Goal: Information Seeking & Learning: Learn about a topic

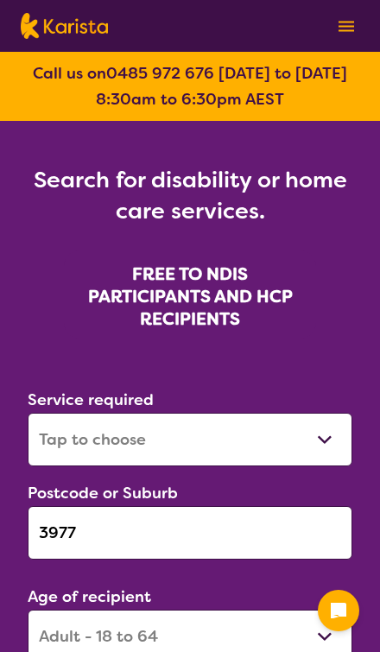
select select "[MEDICAL_DATA]"
select select "AD"
select select "NDIS"
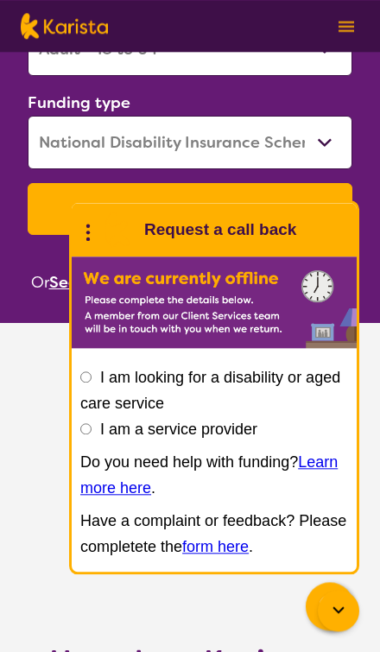
scroll to position [602, 0]
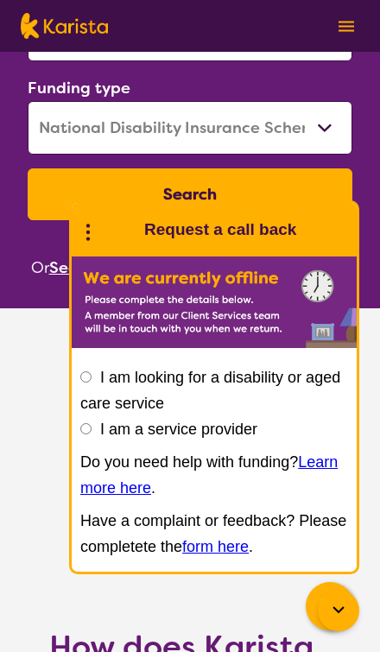
click at [80, 186] on button "Search" at bounding box center [190, 194] width 325 height 52
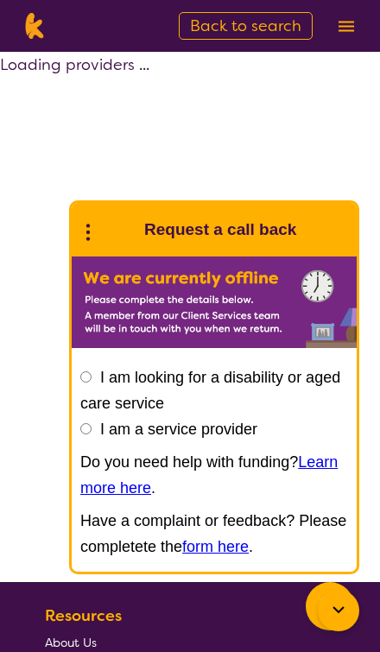
select select "by_score"
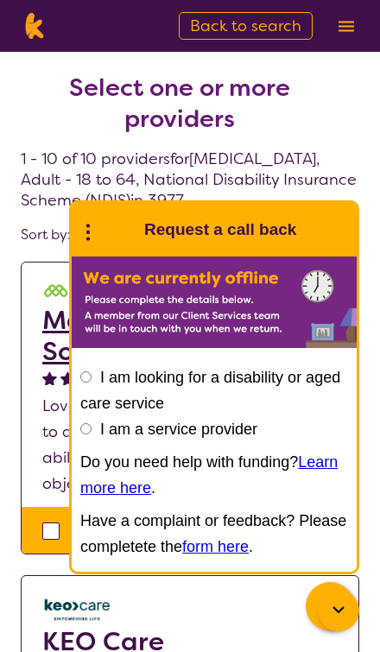
click at [334, 622] on div at bounding box center [338, 610] width 41 height 41
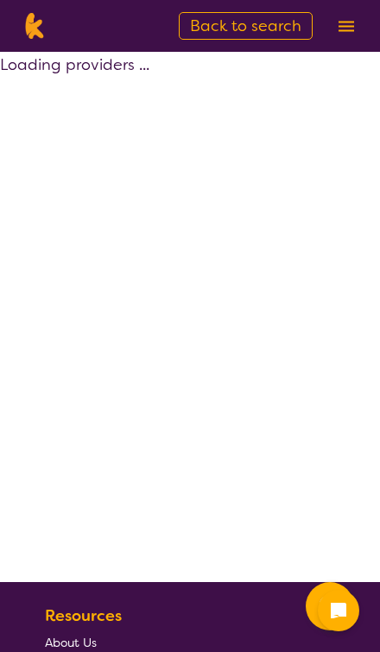
select select "by_score"
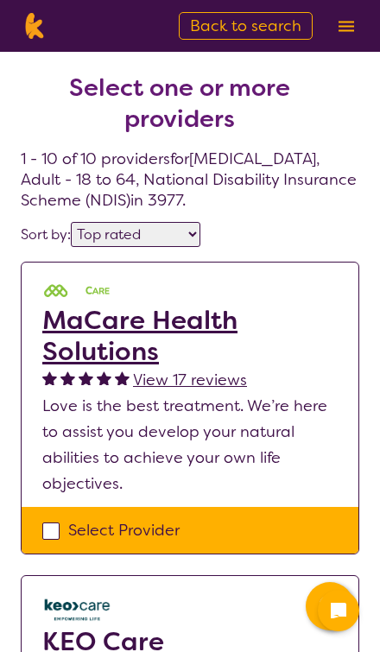
scroll to position [54, 0]
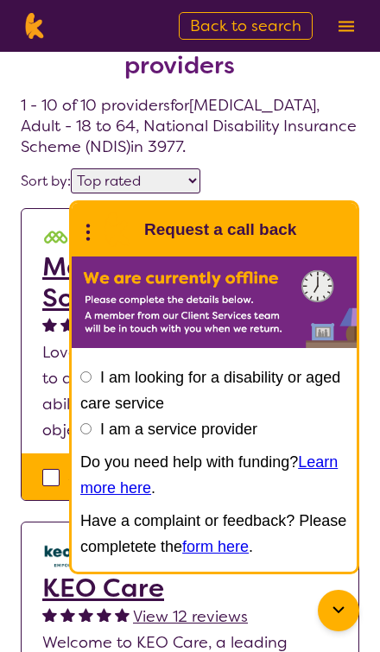
click at [334, 615] on icon at bounding box center [338, 610] width 21 height 21
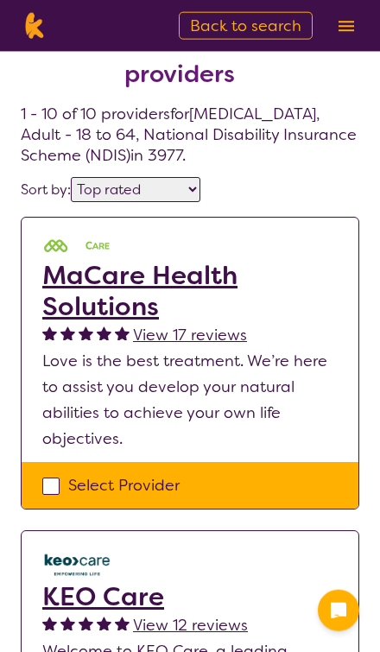
scroll to position [0, 0]
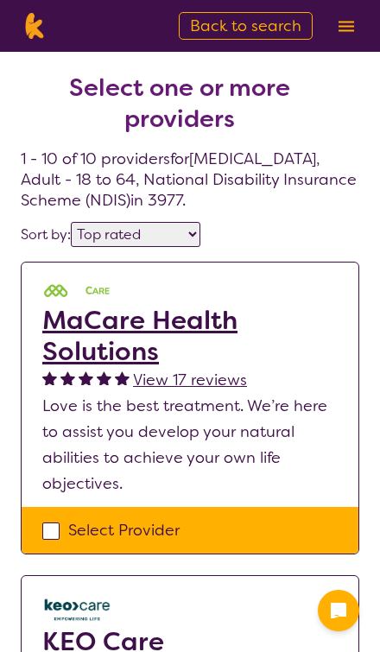
click at [276, 23] on span "Back to search" at bounding box center [245, 26] width 111 height 21
select select "[MEDICAL_DATA]"
select select "AD"
select select "NDIS"
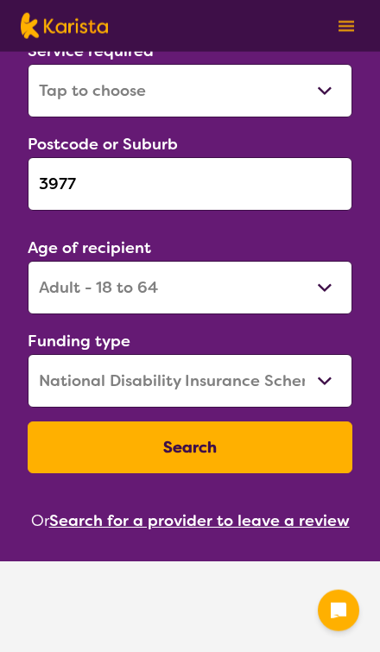
click at [78, 198] on input "3977" at bounding box center [190, 184] width 325 height 54
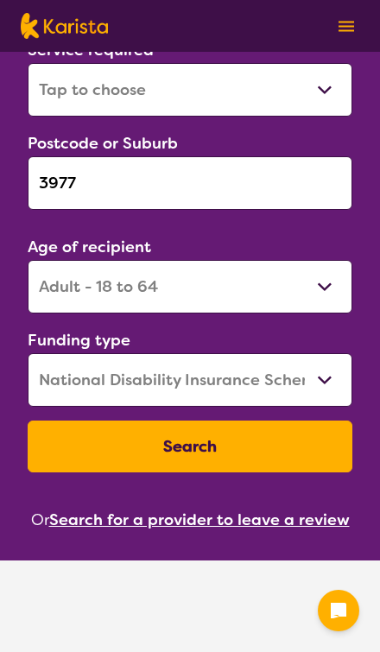
scroll to position [326, 0]
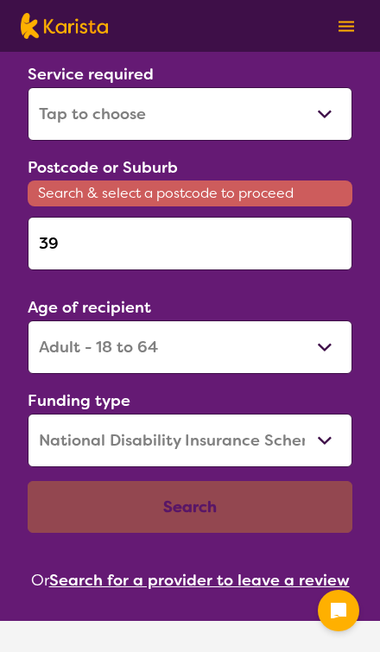
type input "3"
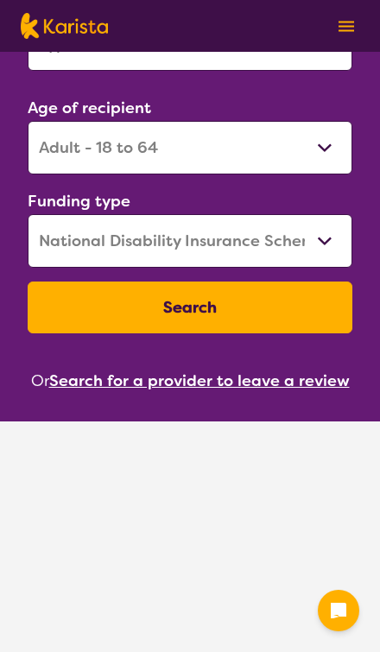
scroll to position [490, 0]
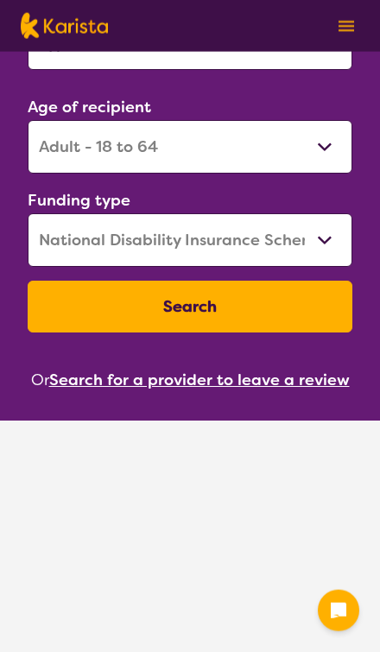
click at [92, 387] on button "Search for a provider to leave a review" at bounding box center [199, 380] width 301 height 26
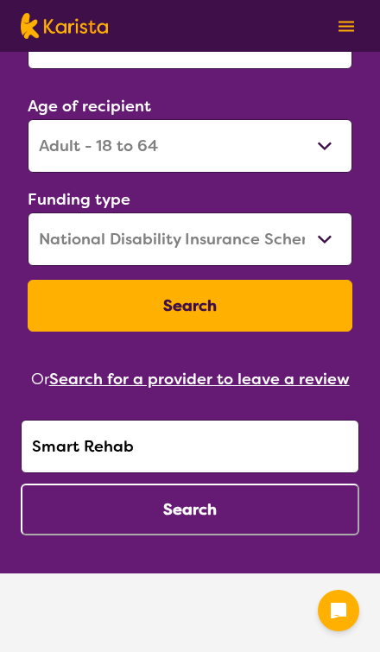
click at [60, 447] on input "Smart Rehab" at bounding box center [190, 447] width 339 height 54
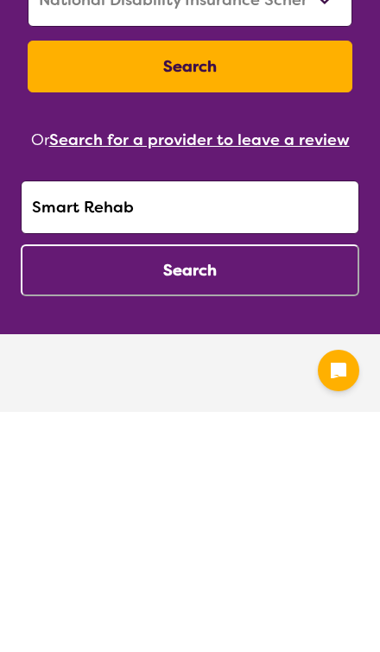
click at [77, 421] on input "Smart Rehab" at bounding box center [190, 448] width 339 height 54
type input "IGY6"
click at [67, 485] on button "Search" at bounding box center [190, 511] width 339 height 52
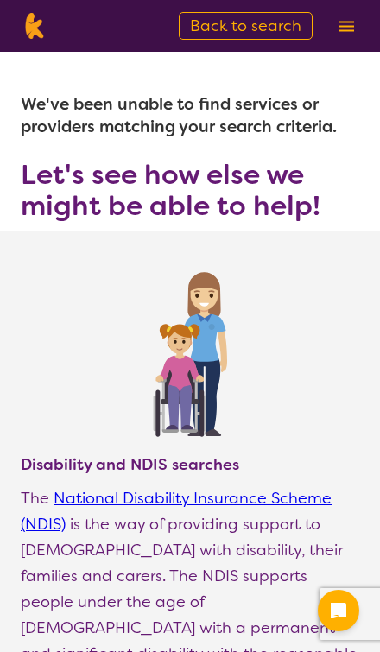
click at [352, 23] on img at bounding box center [347, 26] width 16 height 11
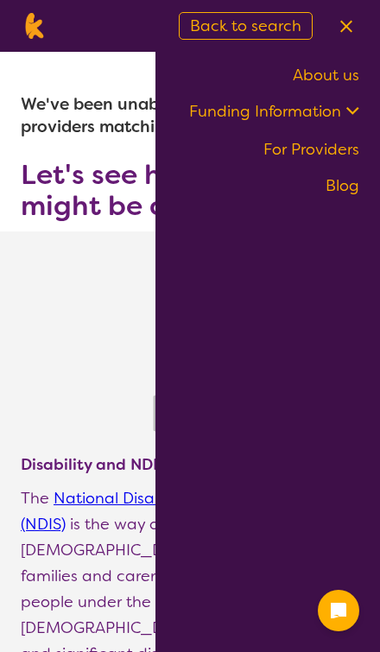
click at [331, 155] on link "For Providers" at bounding box center [312, 149] width 96 height 21
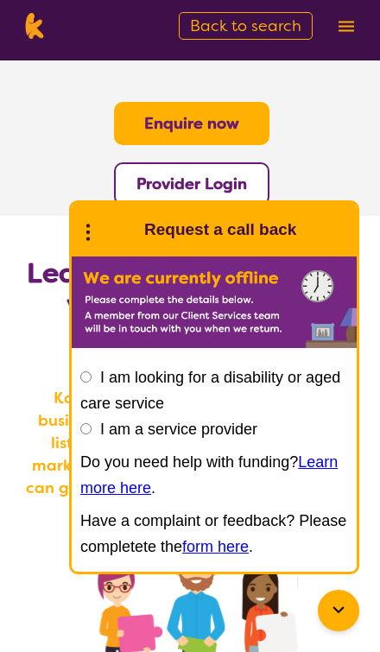
click at [337, 612] on icon at bounding box center [338, 609] width 11 height 7
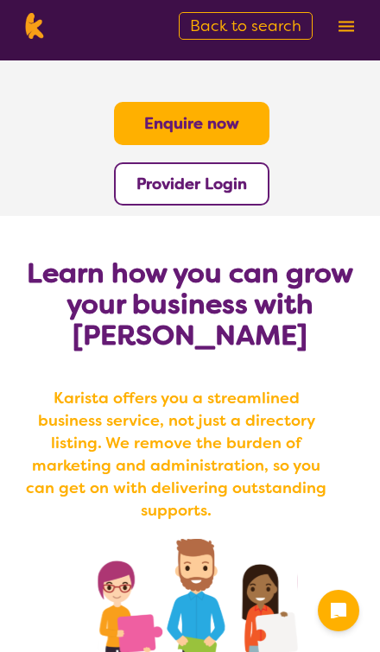
click at [345, 25] on img at bounding box center [347, 26] width 16 height 11
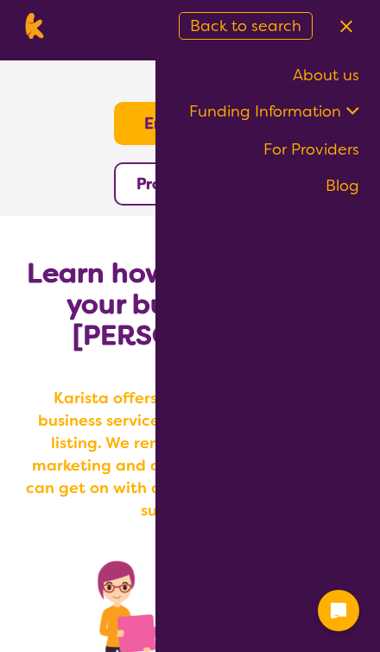
click at [346, 29] on img at bounding box center [346, 26] width 12 height 13
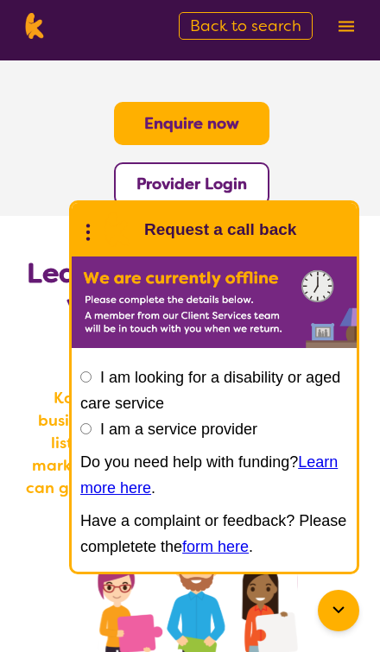
click at [36, 35] on img at bounding box center [34, 26] width 27 height 26
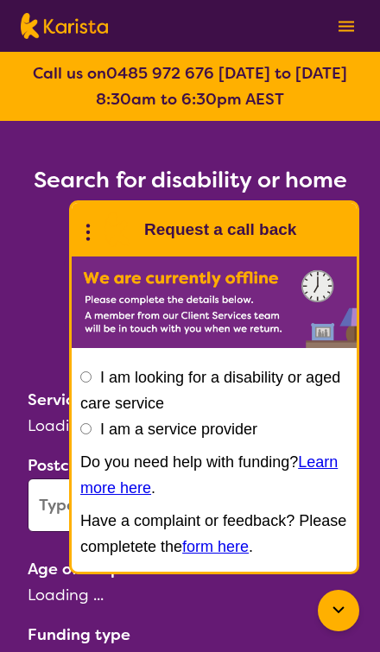
select select "[MEDICAL_DATA]"
select select "AD"
select select "NDIS"
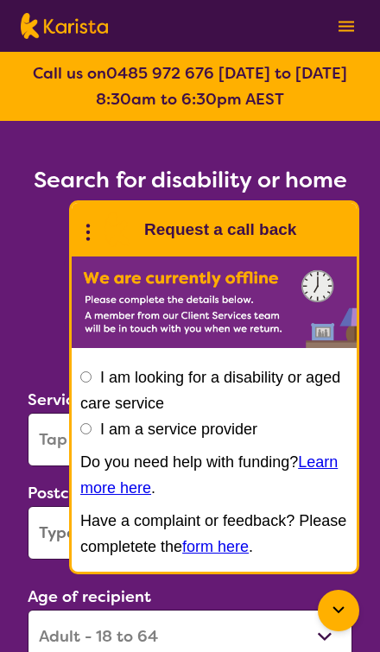
click at [334, 616] on icon at bounding box center [338, 610] width 21 height 21
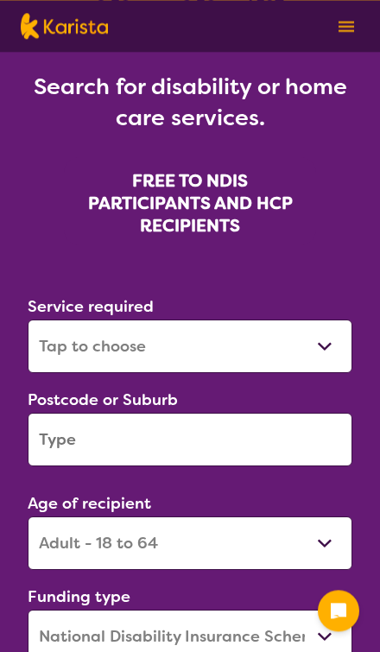
scroll to position [93, 0]
